Goal: Information Seeking & Learning: Find specific fact

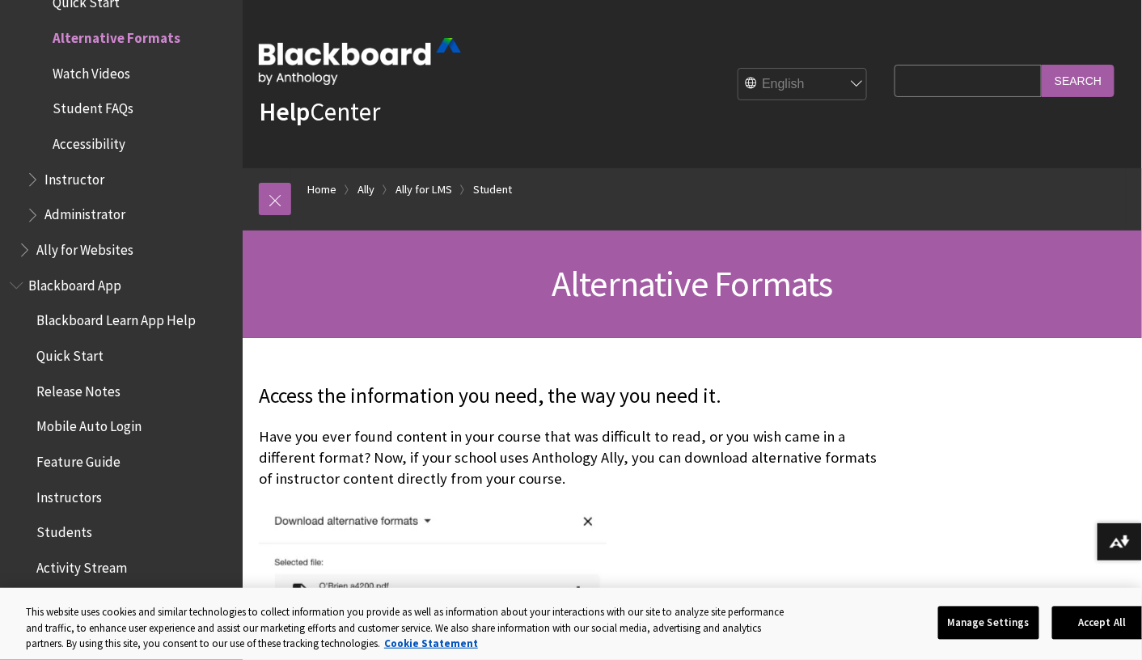
click at [917, 82] on input "Search Query" at bounding box center [967, 81] width 147 height 32
type input "powerpint"
click at [1042, 65] on input "Search" at bounding box center [1078, 81] width 73 height 32
click at [965, 81] on input "powerpint" at bounding box center [967, 81] width 147 height 32
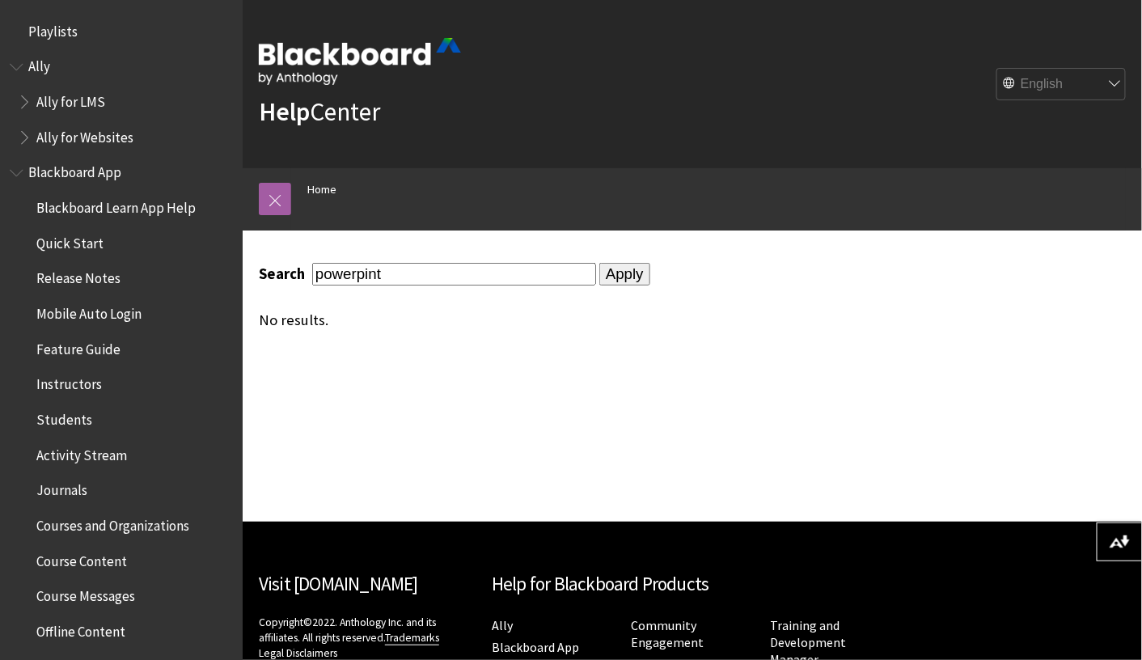
click at [386, 274] on input "powerpint" at bounding box center [454, 274] width 284 height 22
type input "powerpoint"
click at [599, 263] on input "Apply" at bounding box center [624, 274] width 51 height 23
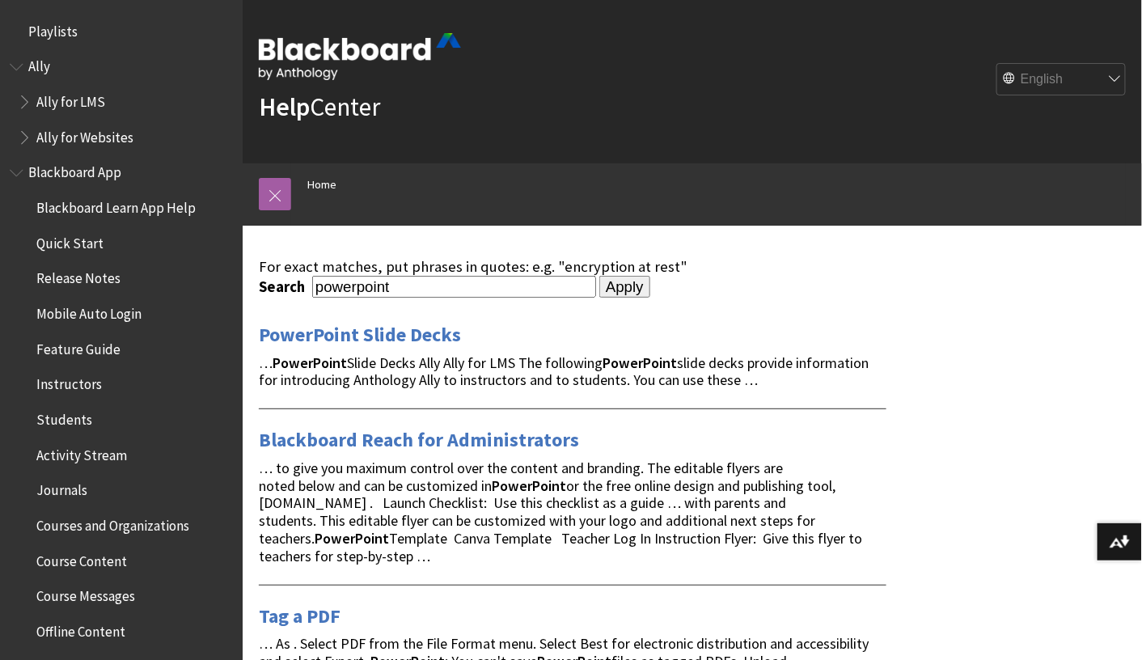
scroll to position [5, 0]
click at [406, 343] on link "PowerPoint Slide Decks" at bounding box center [360, 335] width 202 height 26
